Goal: Navigation & Orientation: Find specific page/section

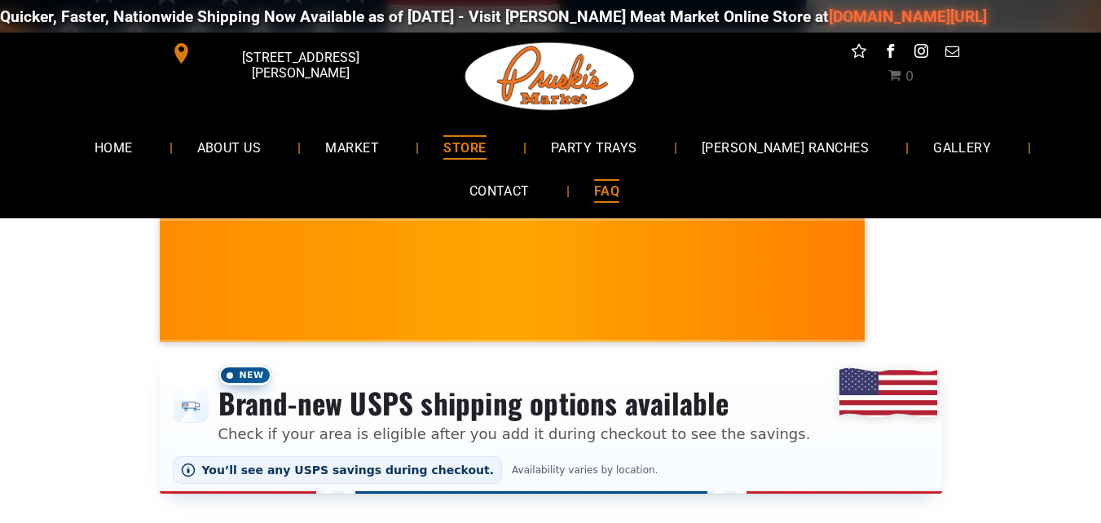
click at [615, 186] on span "FAQ" at bounding box center [606, 191] width 25 height 24
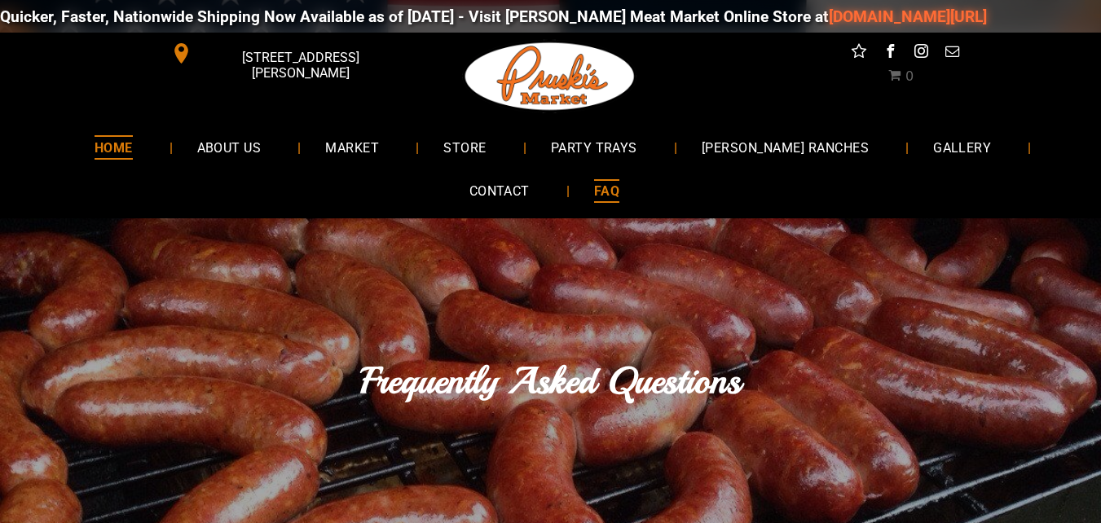
click at [157, 136] on link "HOME" at bounding box center [113, 147] width 87 height 43
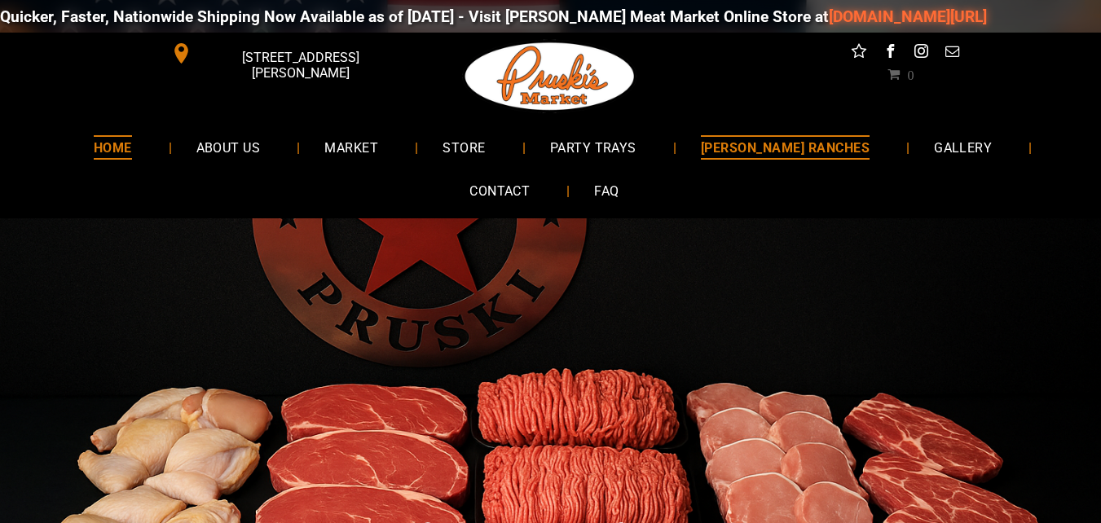
click at [760, 133] on link "[PERSON_NAME] RANCHES" at bounding box center [786, 147] width 218 height 43
